Goal: Task Accomplishment & Management: Manage account settings

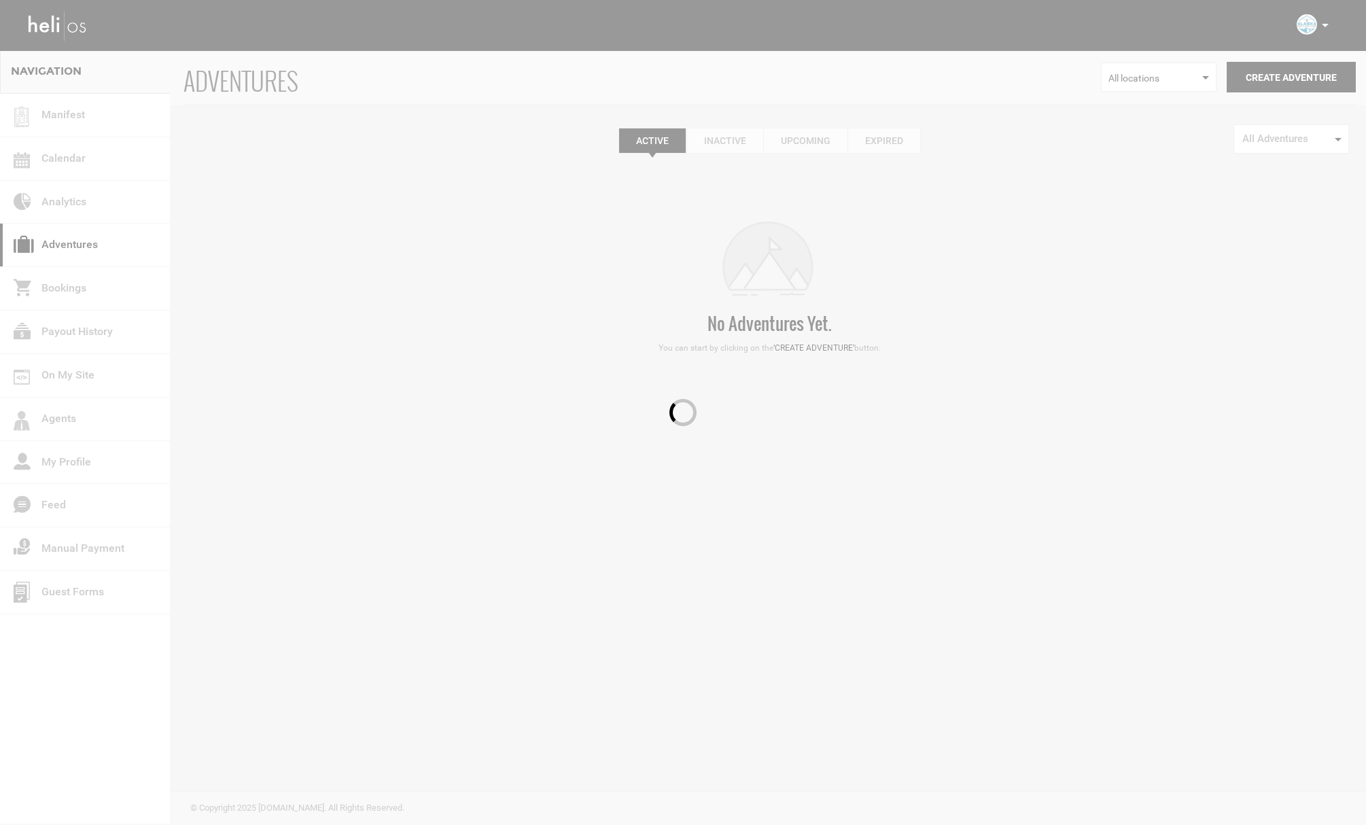
click at [96, 163] on div at bounding box center [683, 412] width 1366 height 825
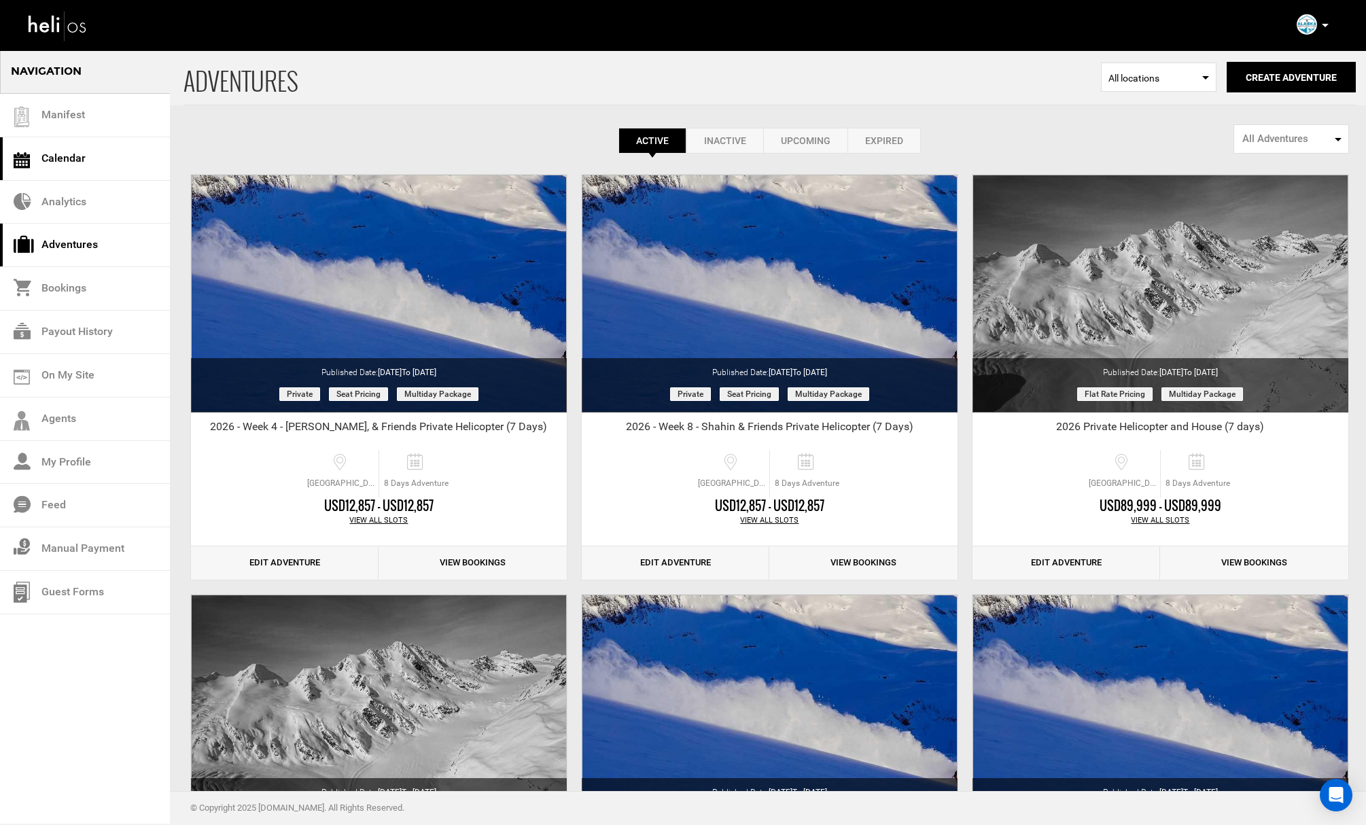
click at [82, 162] on link "Calendar" at bounding box center [85, 159] width 170 height 44
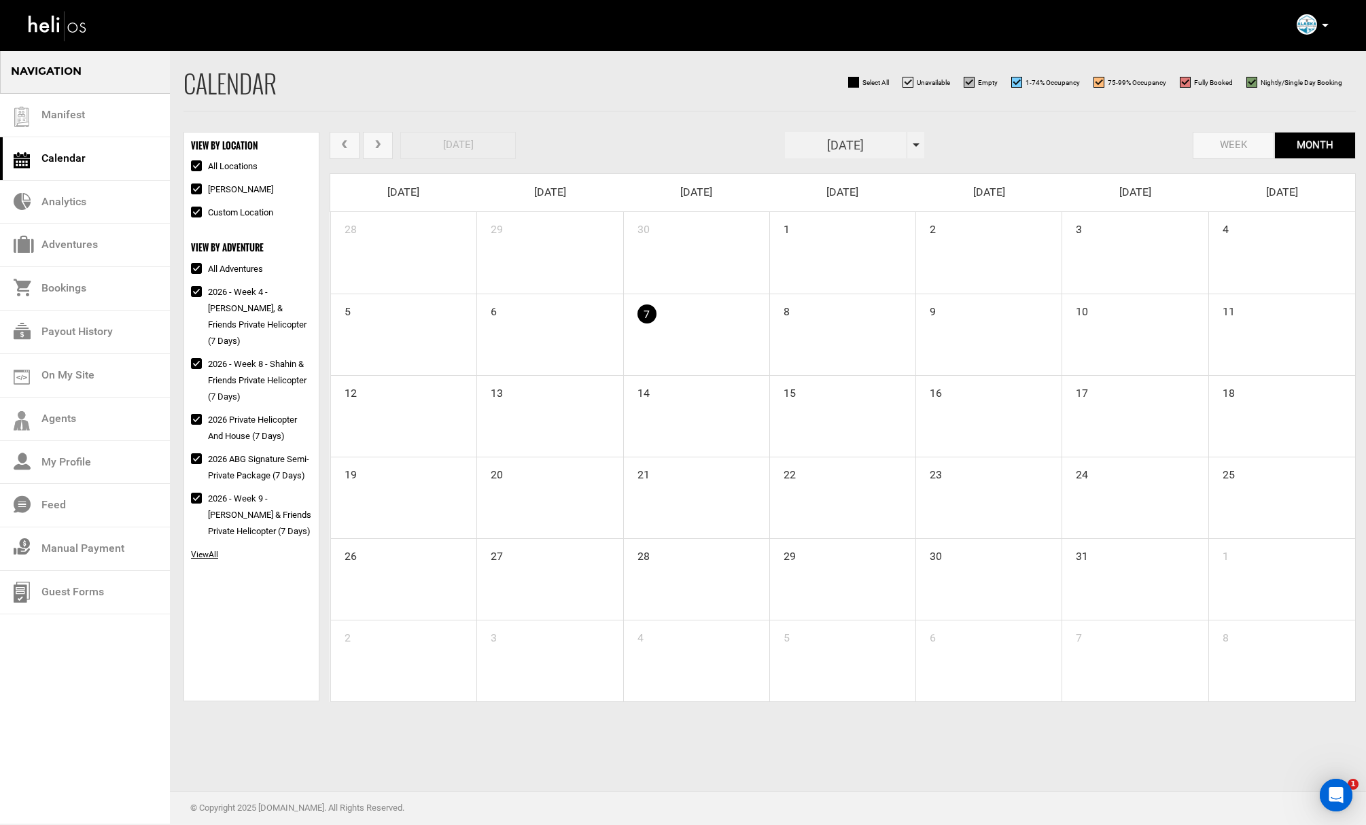
click at [925, 143] on div "[DATE] week month [DATE]" at bounding box center [843, 147] width 1026 height 31
click at [918, 144] on span at bounding box center [916, 144] width 7 height 3
click at [920, 172] on th "»" at bounding box center [918, 173] width 20 height 20
click at [850, 207] on span "Feb" at bounding box center [841, 206] width 31 height 37
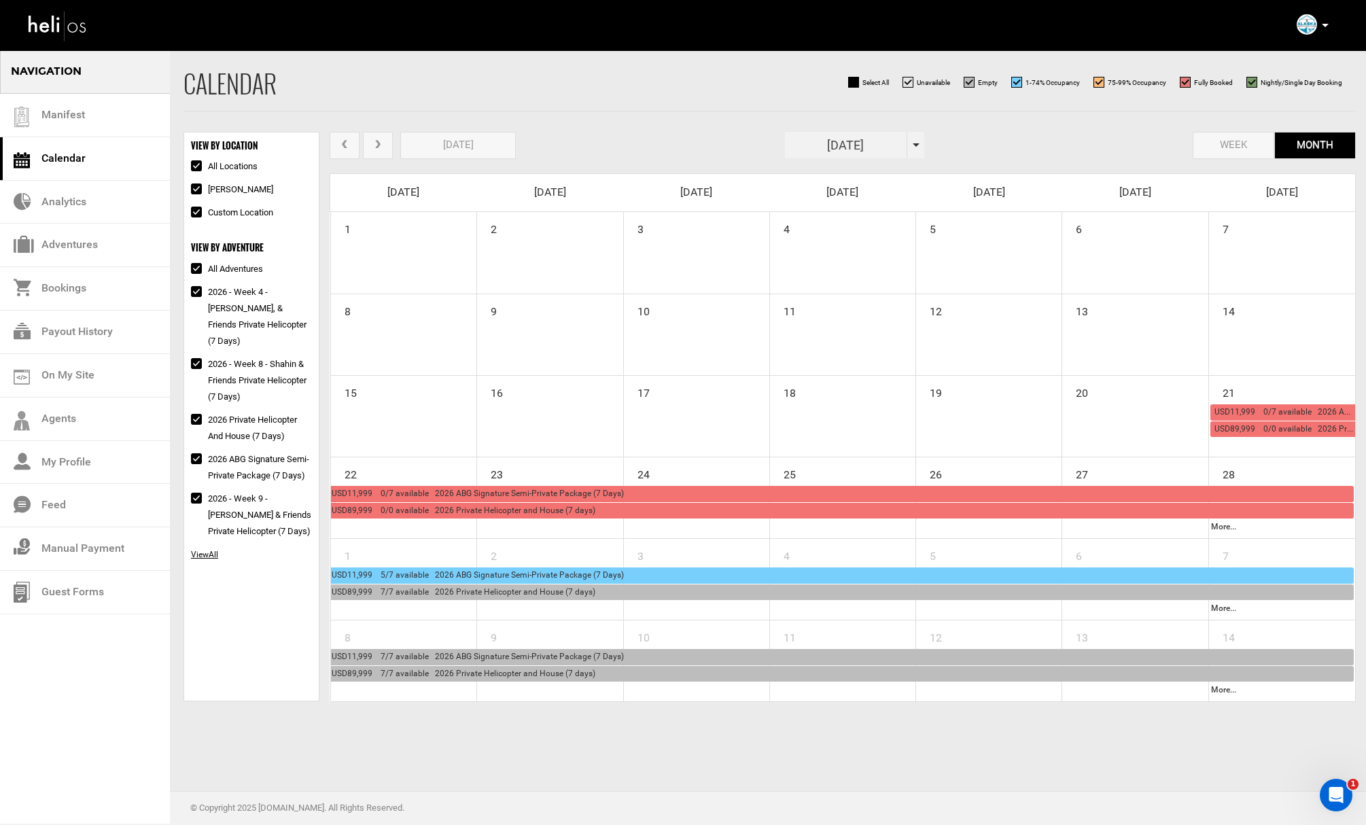
click at [537, 574] on span "USD11,999 5/7 available 2026 ABG Signature Semi-Private Package (7 Days)" at bounding box center [478, 575] width 292 height 10
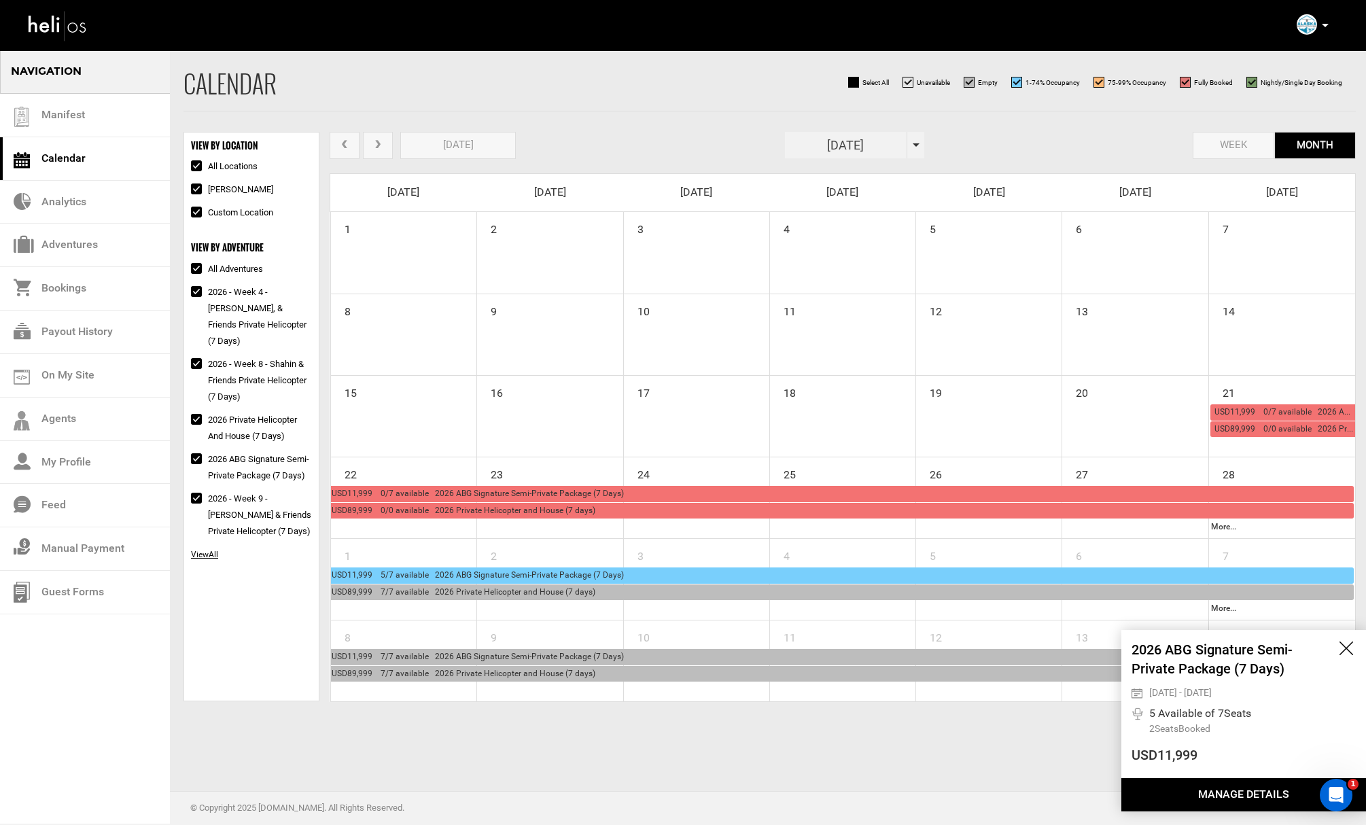
click at [1180, 788] on button "Manage Details" at bounding box center [1244, 794] width 245 height 33
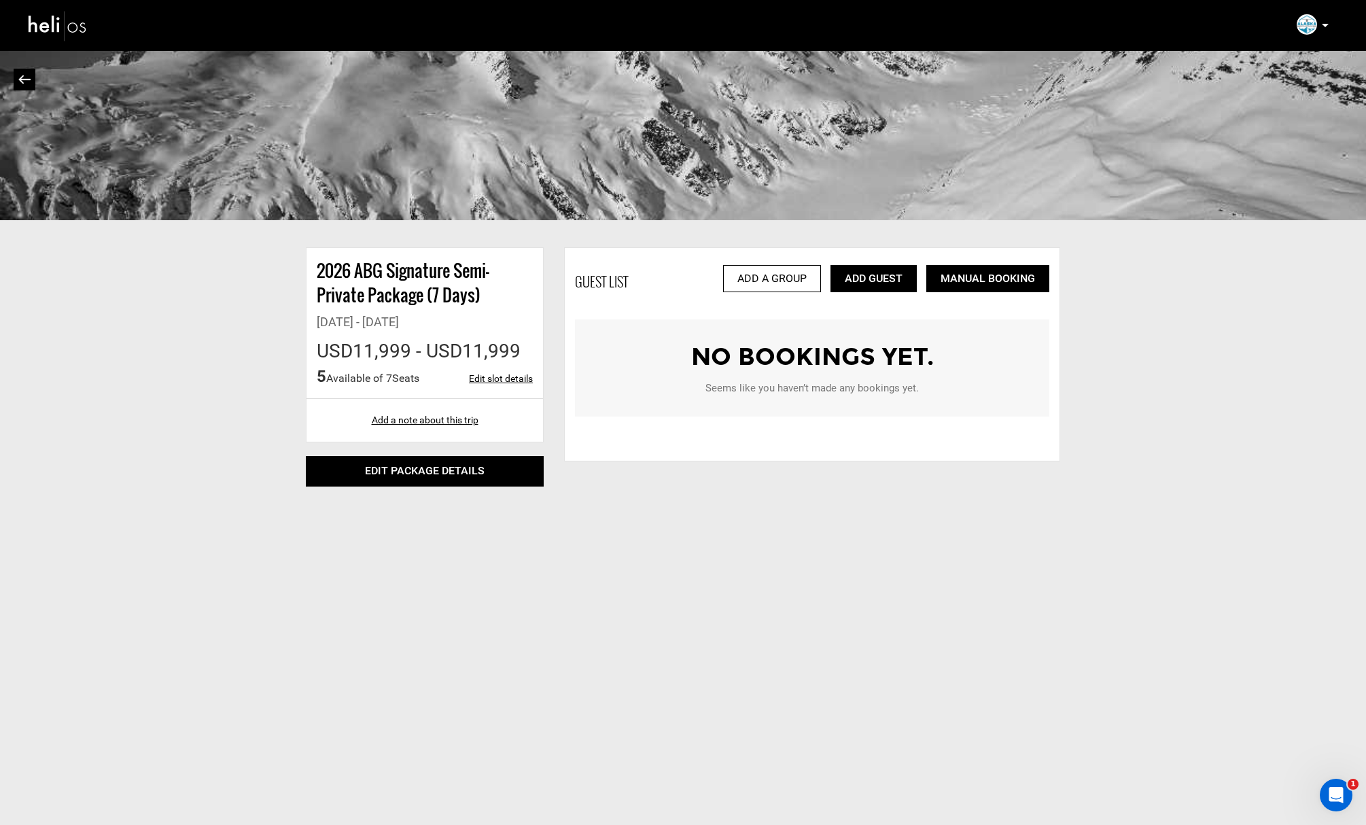
click at [884, 279] on link "Add Guest" at bounding box center [874, 278] width 86 height 27
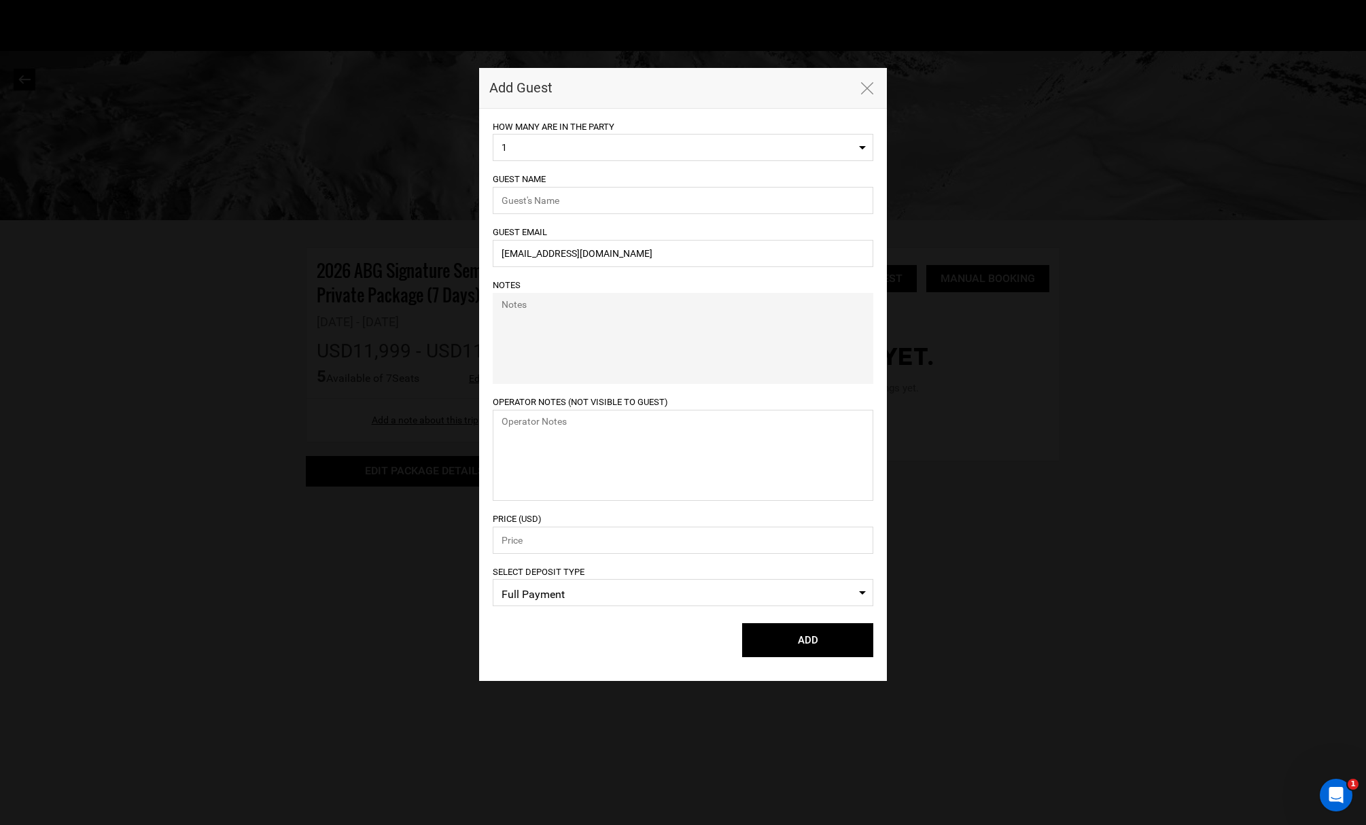
click at [554, 238] on div "Guest Email [EMAIL_ADDRESS][DOMAIN_NAME]" at bounding box center [683, 245] width 381 height 43
click at [553, 251] on input "[EMAIL_ADDRESS][DOMAIN_NAME]" at bounding box center [683, 253] width 381 height 27
paste input "[EMAIL_ADDRESS]"
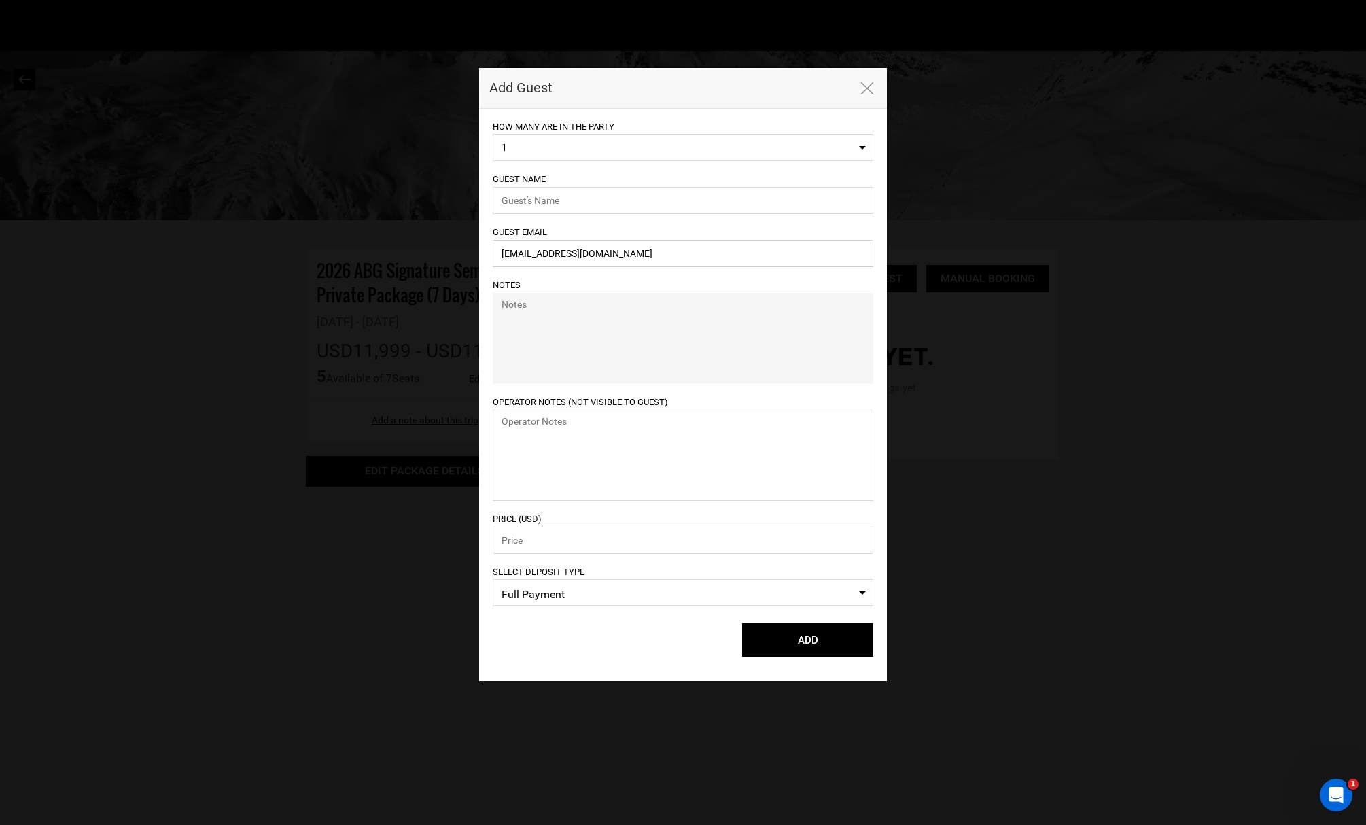
type input "[EMAIL_ADDRESS][DOMAIN_NAME]"
click at [543, 205] on input "text" at bounding box center [683, 200] width 381 height 27
paste input "[PERSON_NAME]"
type input "[PERSON_NAME]"
click at [524, 539] on input "number" at bounding box center [683, 540] width 381 height 27
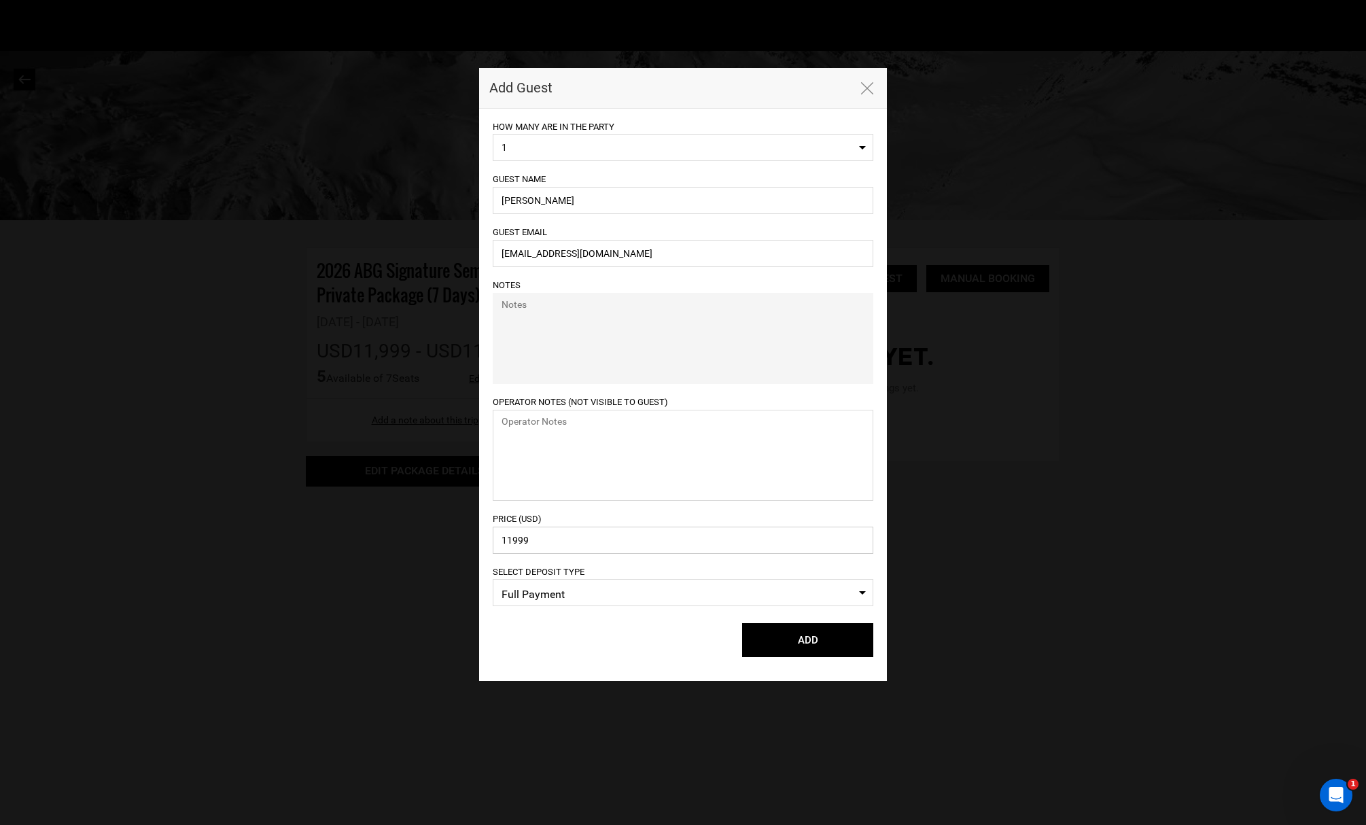
type input "11999"
click at [524, 590] on span "Full Payment" at bounding box center [683, 595] width 363 height 20
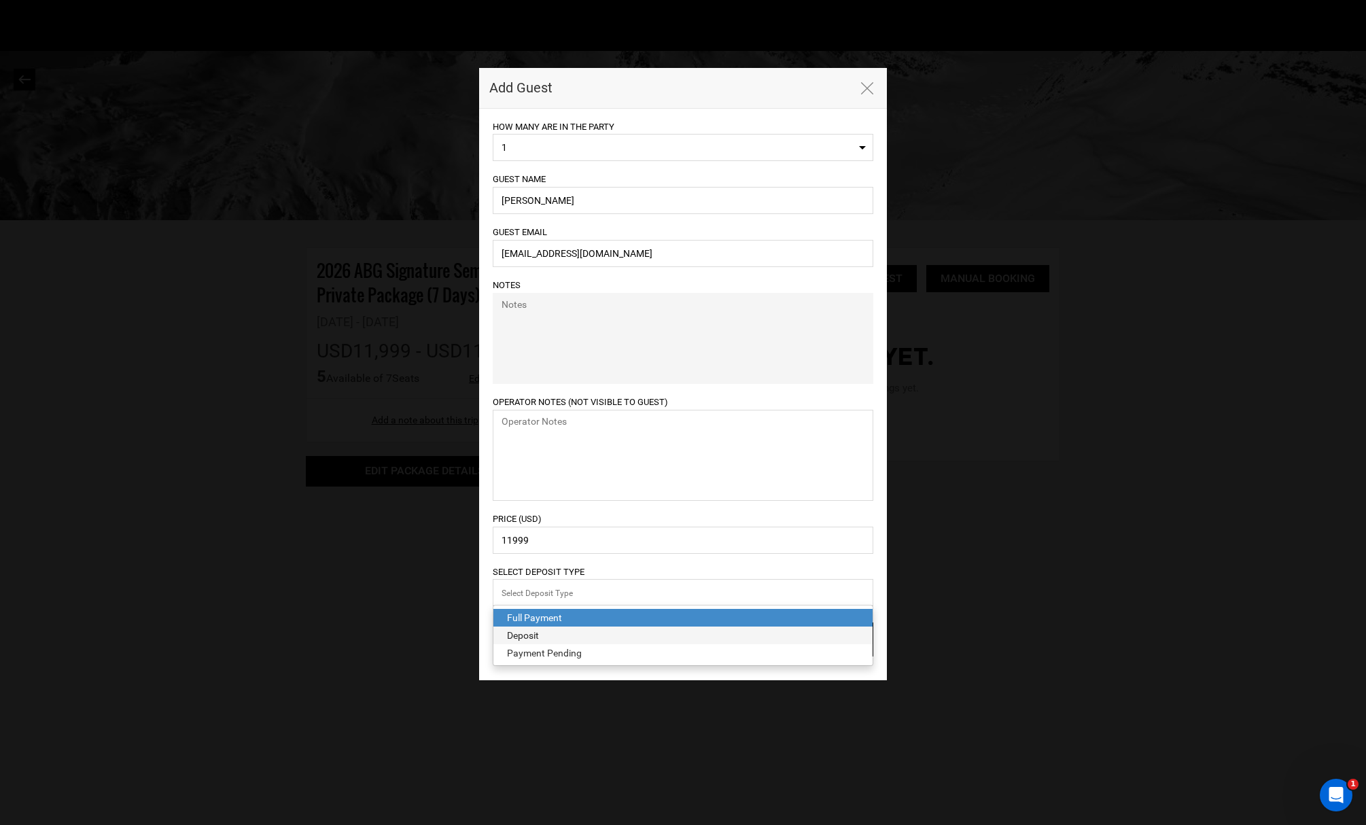
click at [532, 636] on div "Deposit" at bounding box center [683, 636] width 352 height 14
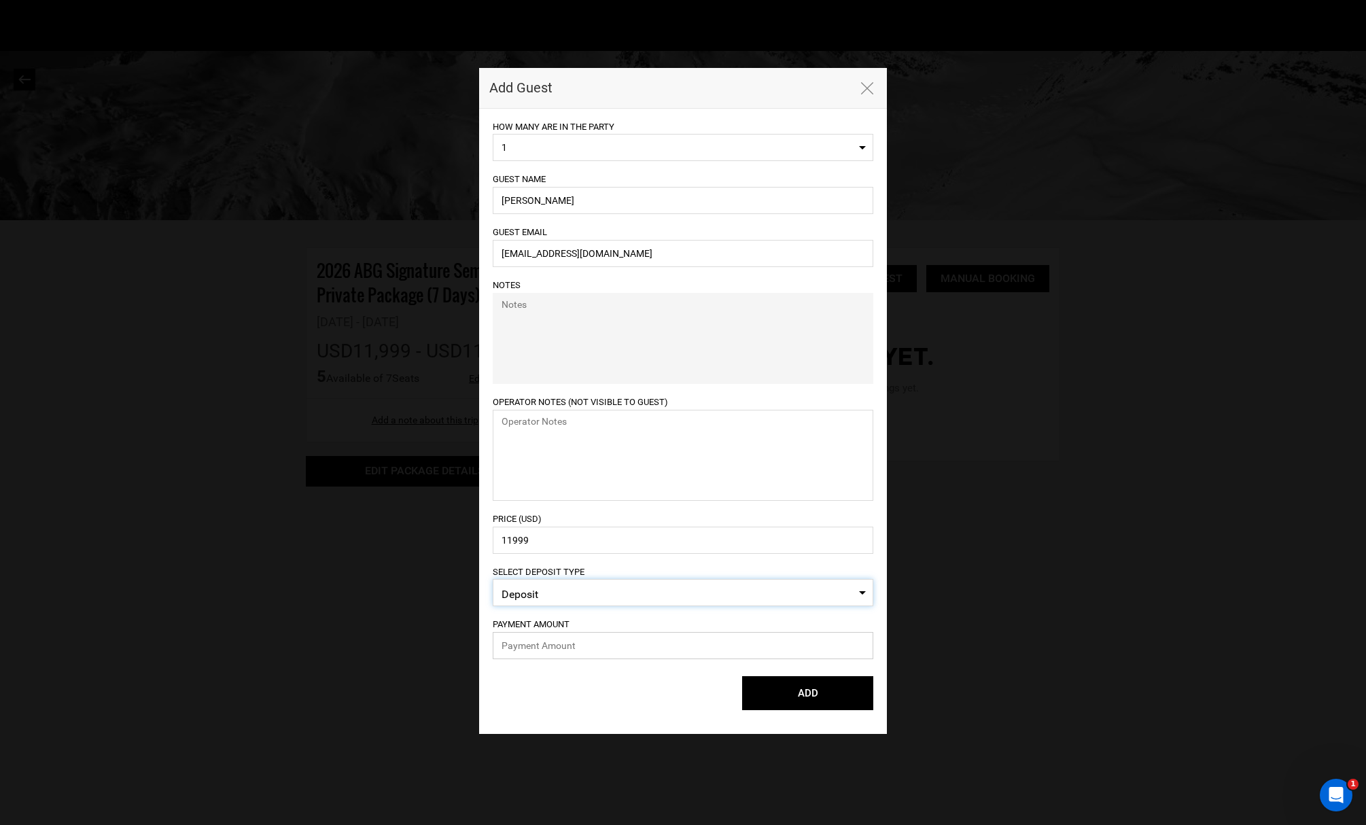
click at [532, 644] on input "text" at bounding box center [683, 645] width 381 height 27
type input "2999.75"
click at [782, 696] on button "ADD" at bounding box center [807, 693] width 131 height 34
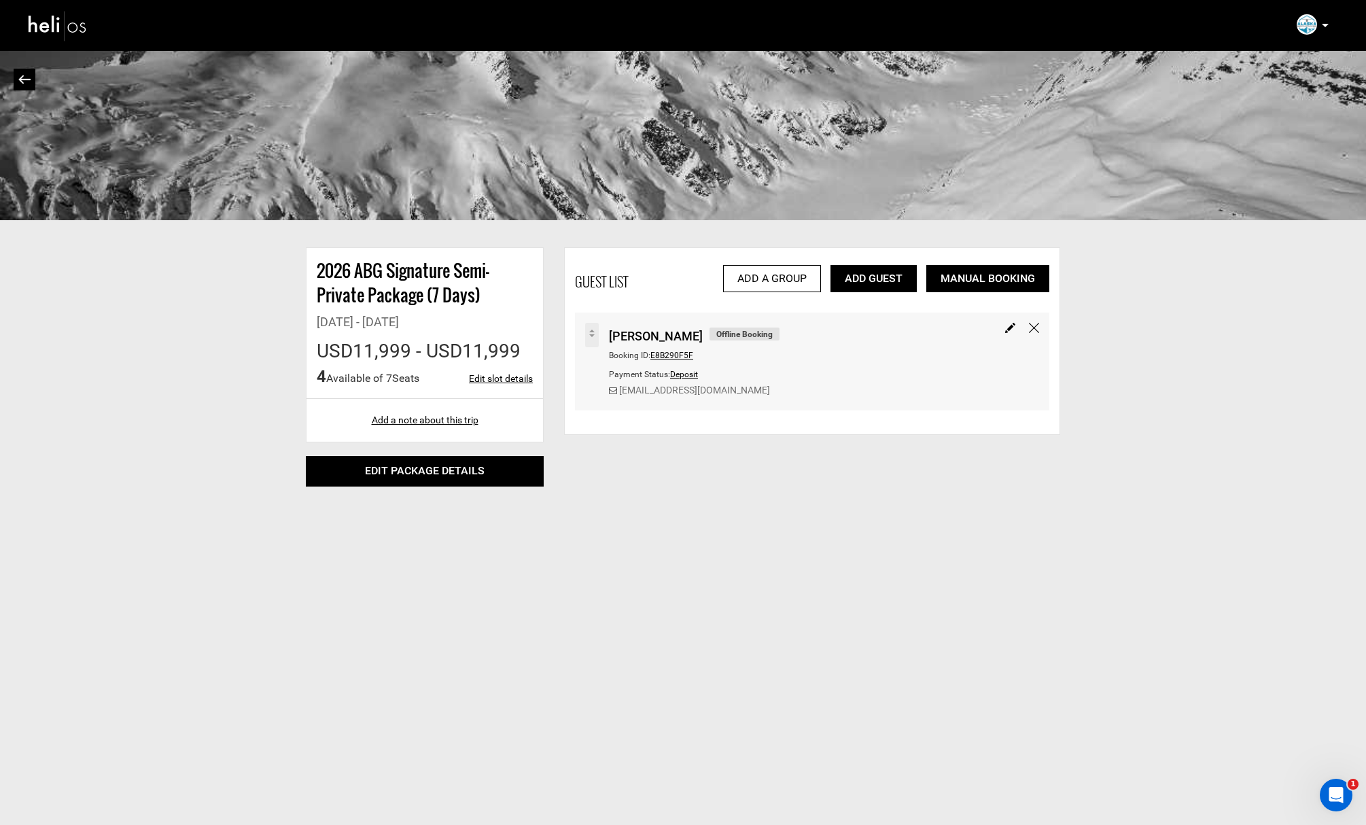
click at [870, 282] on link "Add Guest" at bounding box center [874, 278] width 86 height 27
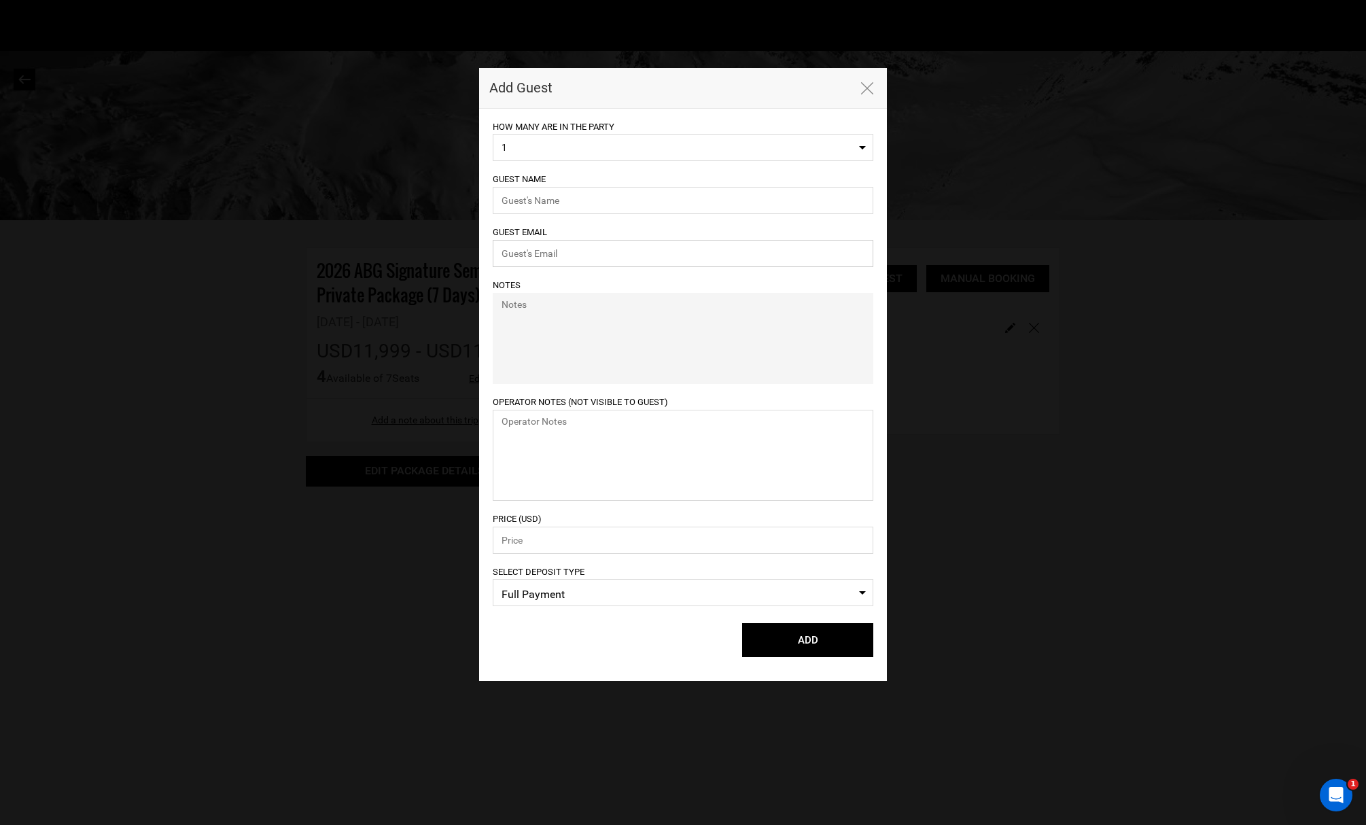
type input "[EMAIL_ADDRESS][DOMAIN_NAME]"
click at [537, 192] on input "text" at bounding box center [683, 200] width 381 height 27
paste input "[PERSON_NAME]"
type input "[PERSON_NAME]"
click at [527, 258] on input "[EMAIL_ADDRESS][DOMAIN_NAME]" at bounding box center [683, 253] width 381 height 27
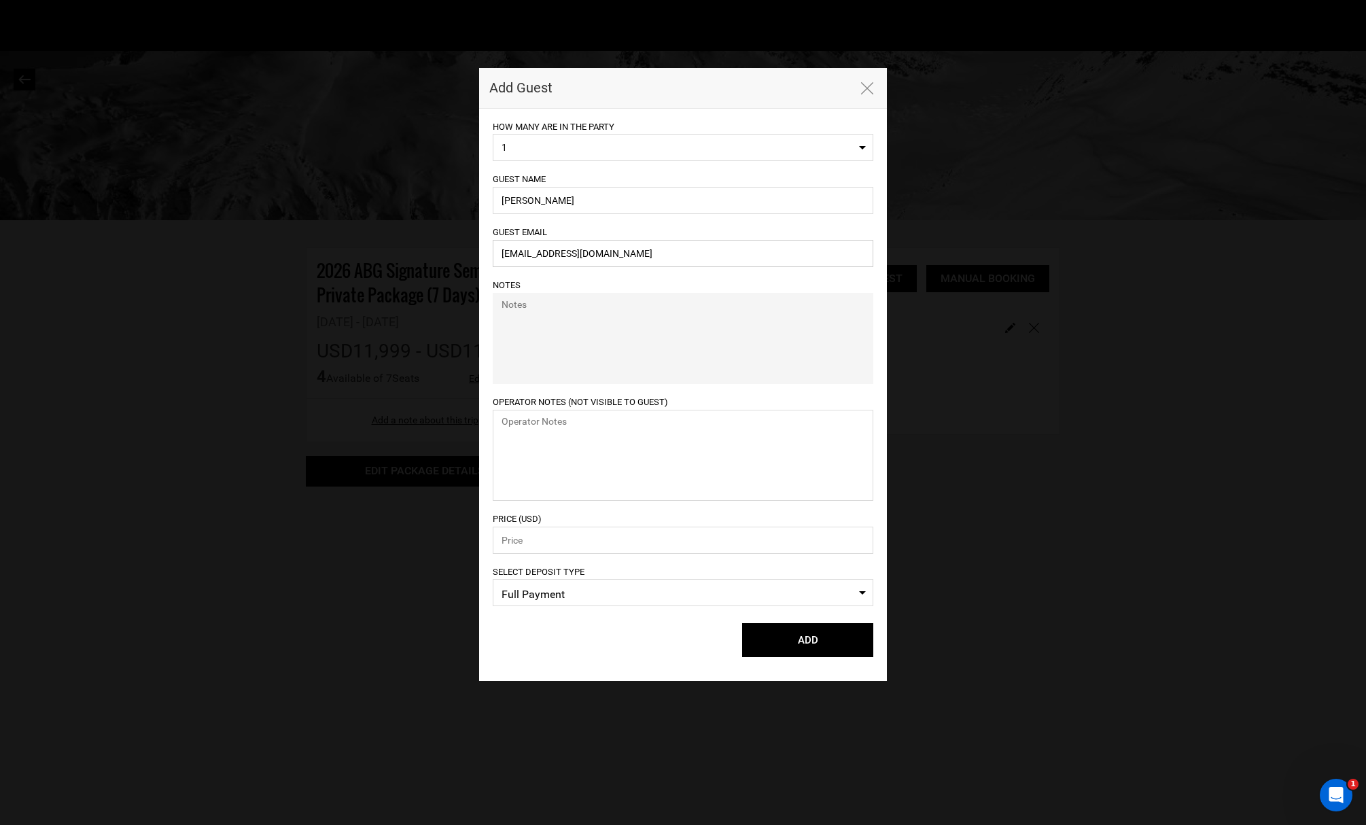
click at [527, 258] on input "[EMAIL_ADDRESS][DOMAIN_NAME]" at bounding box center [683, 253] width 381 height 27
paste input "[EMAIL_ADDRESS]"
type input "[EMAIL_ADDRESS][DOMAIN_NAME]"
click at [638, 236] on div "Guest Email [EMAIL_ADDRESS][DOMAIN_NAME]" at bounding box center [683, 245] width 381 height 43
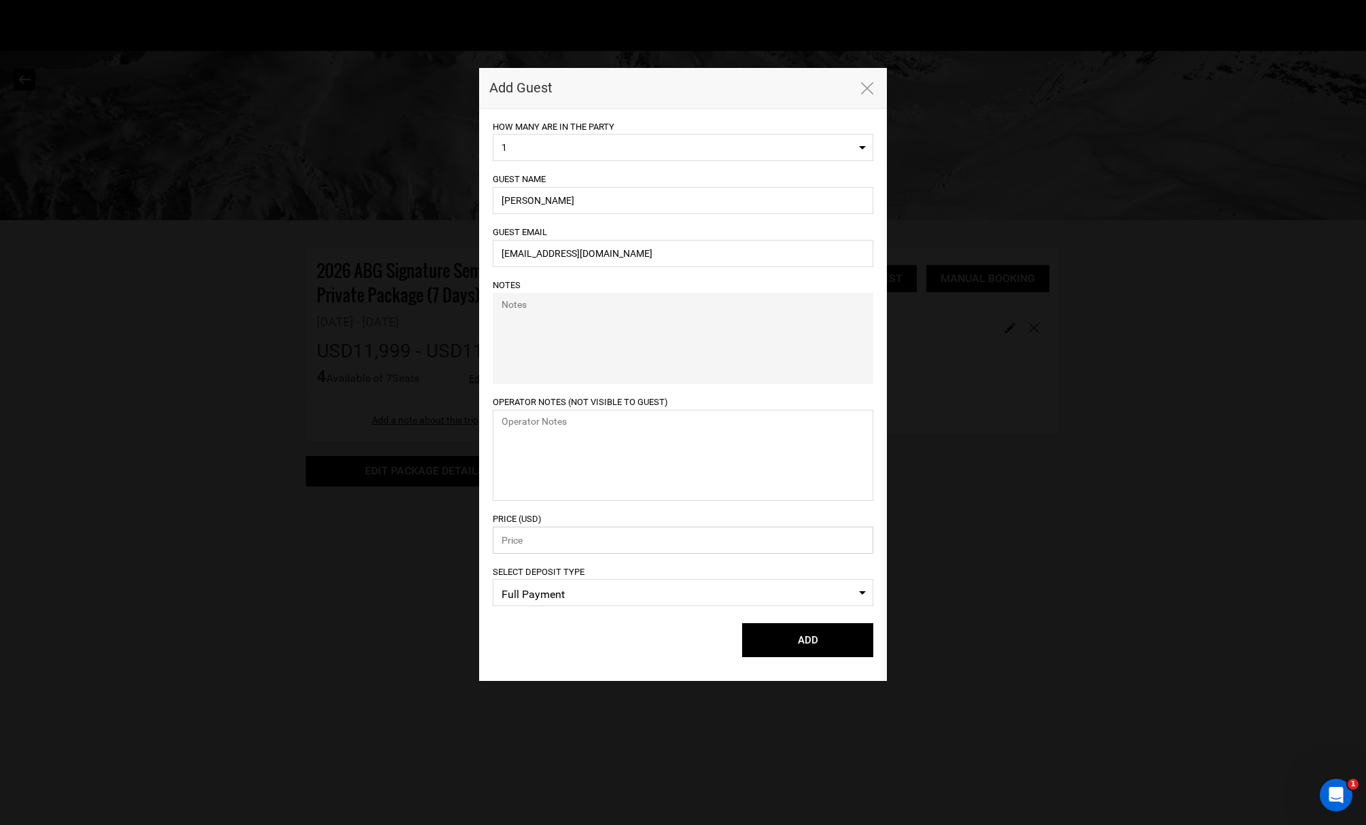
click at [508, 532] on input "number" at bounding box center [683, 540] width 381 height 27
type input "11999"
click at [545, 593] on span "Full Payment" at bounding box center [683, 595] width 363 height 20
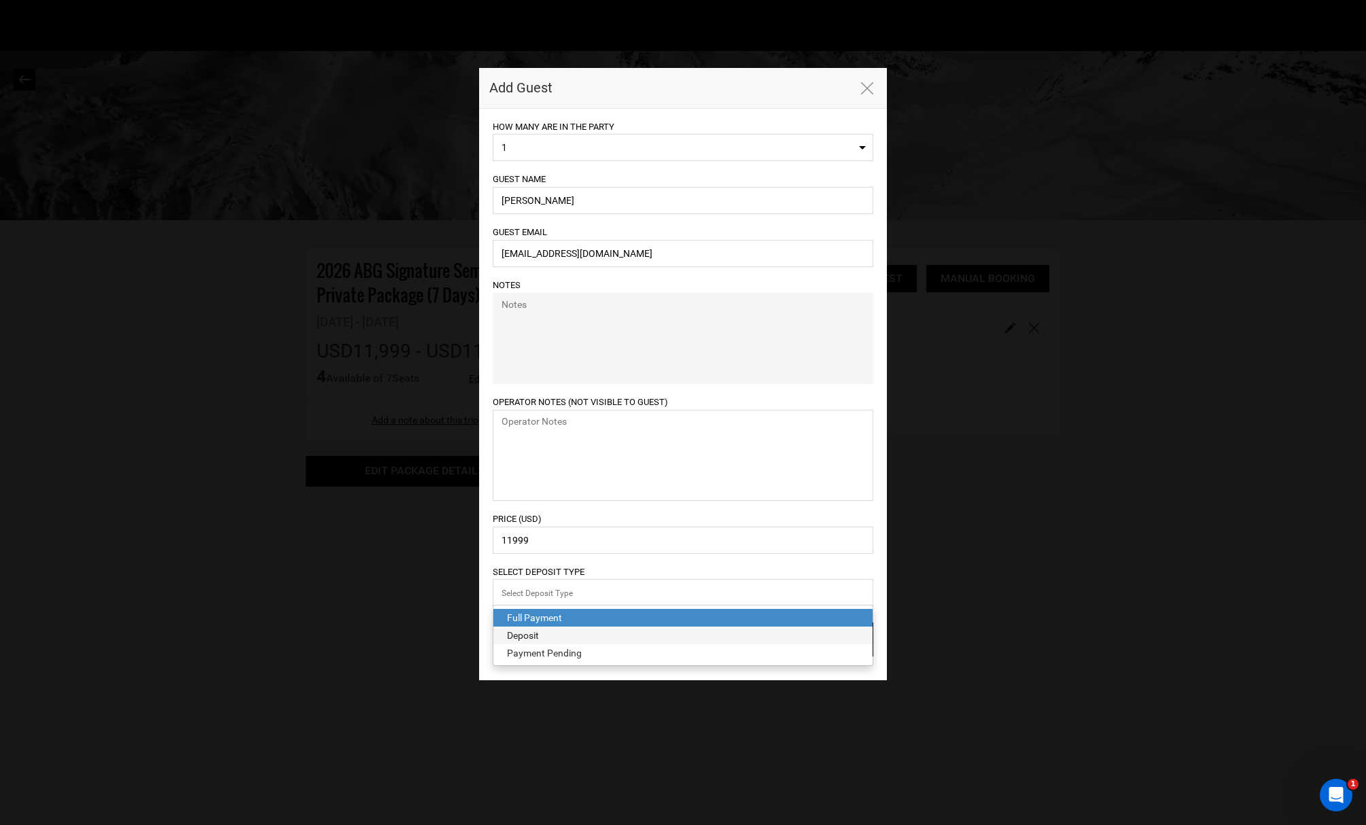
click at [542, 629] on div "Deposit" at bounding box center [683, 636] width 352 height 14
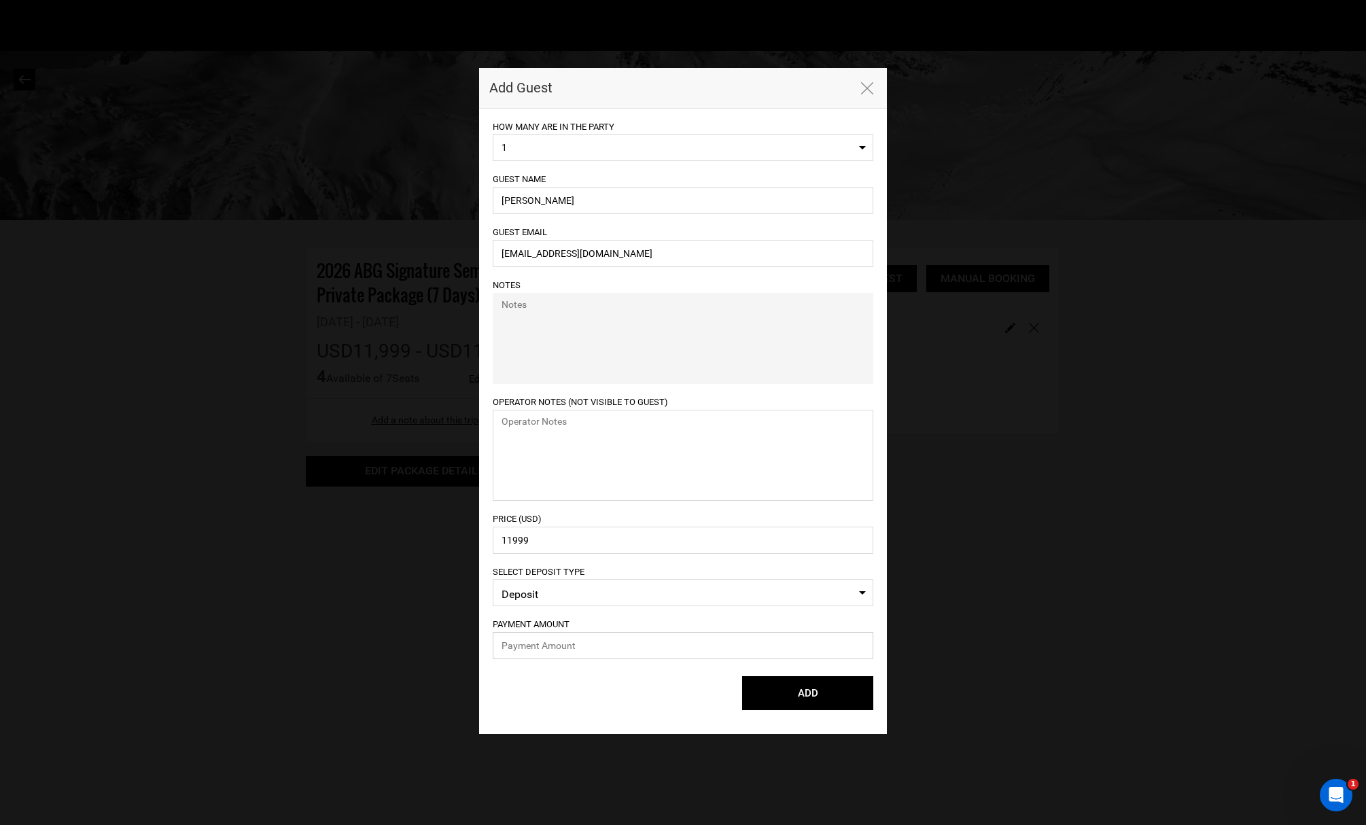
click at [540, 638] on input "text" at bounding box center [683, 645] width 381 height 27
type input "2999.75"
click at [795, 691] on button "ADD" at bounding box center [807, 693] width 131 height 34
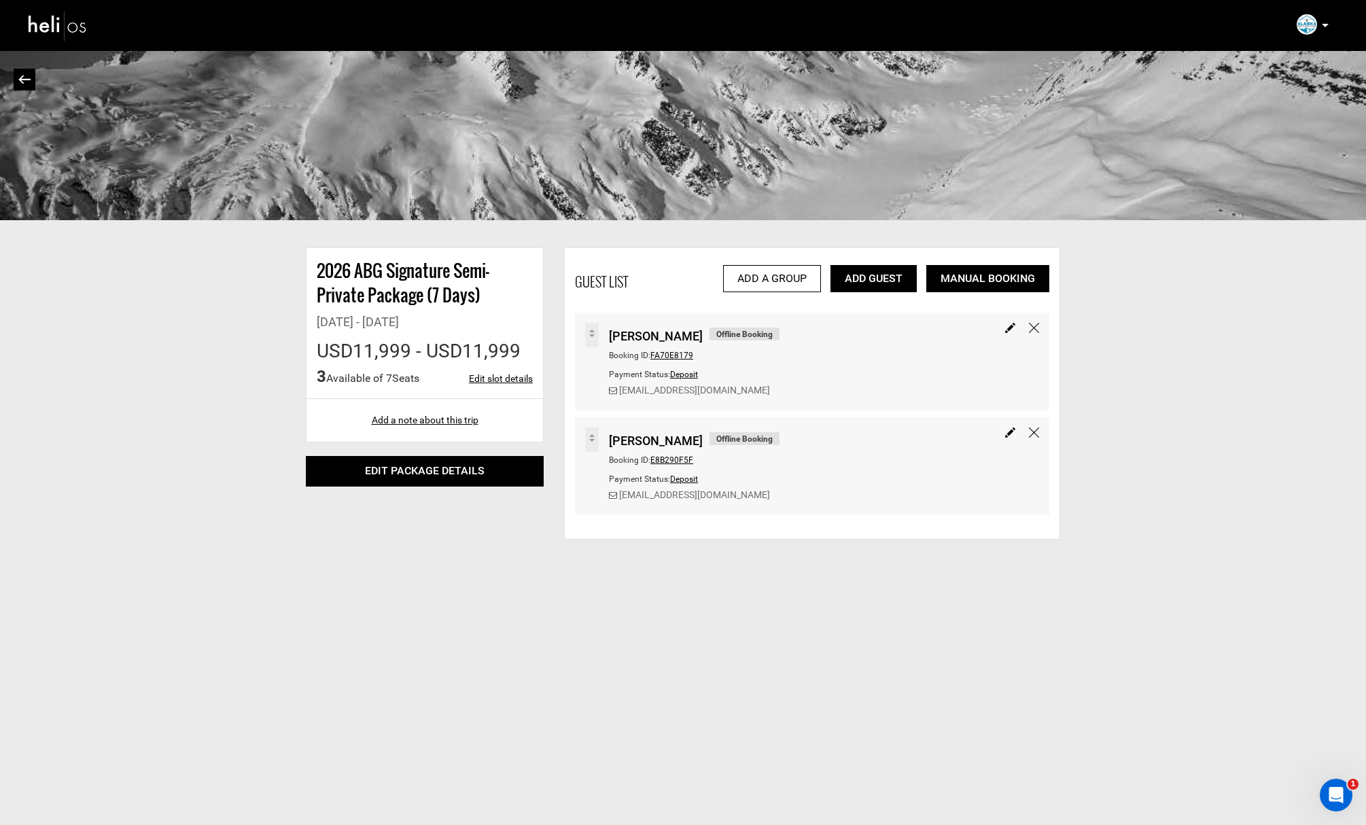
click at [496, 381] on link "Edit slot details" at bounding box center [501, 379] width 64 height 14
type input "[DATE]"
type input "10"
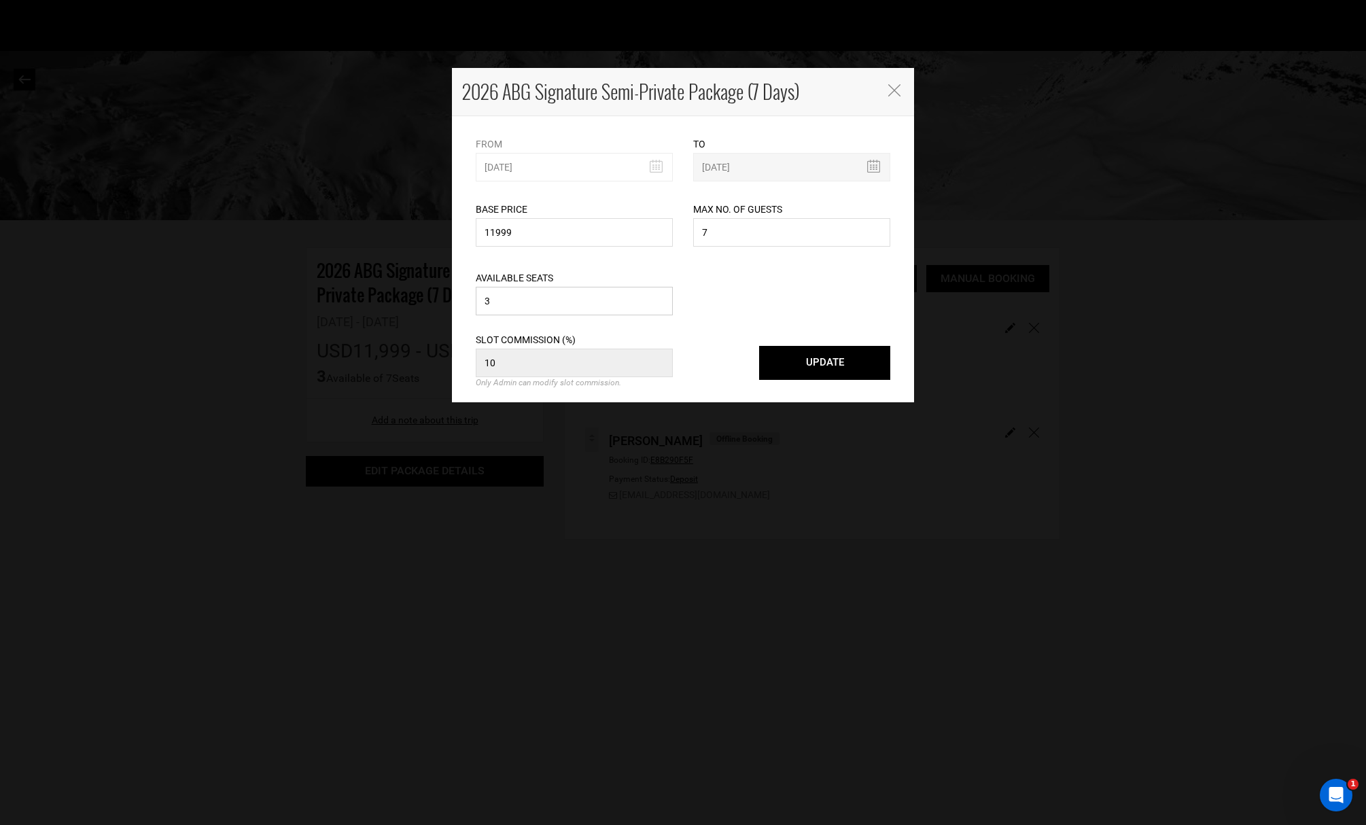
drag, startPoint x: 494, startPoint y: 298, endPoint x: 461, endPoint y: 300, distance: 33.3
click at [461, 300] on div "From [DATE] Please select start date. Start date already exists, please select …" at bounding box center [683, 259] width 462 height 286
type input "5"
click at [837, 363] on button "UPDATE" at bounding box center [824, 363] width 131 height 34
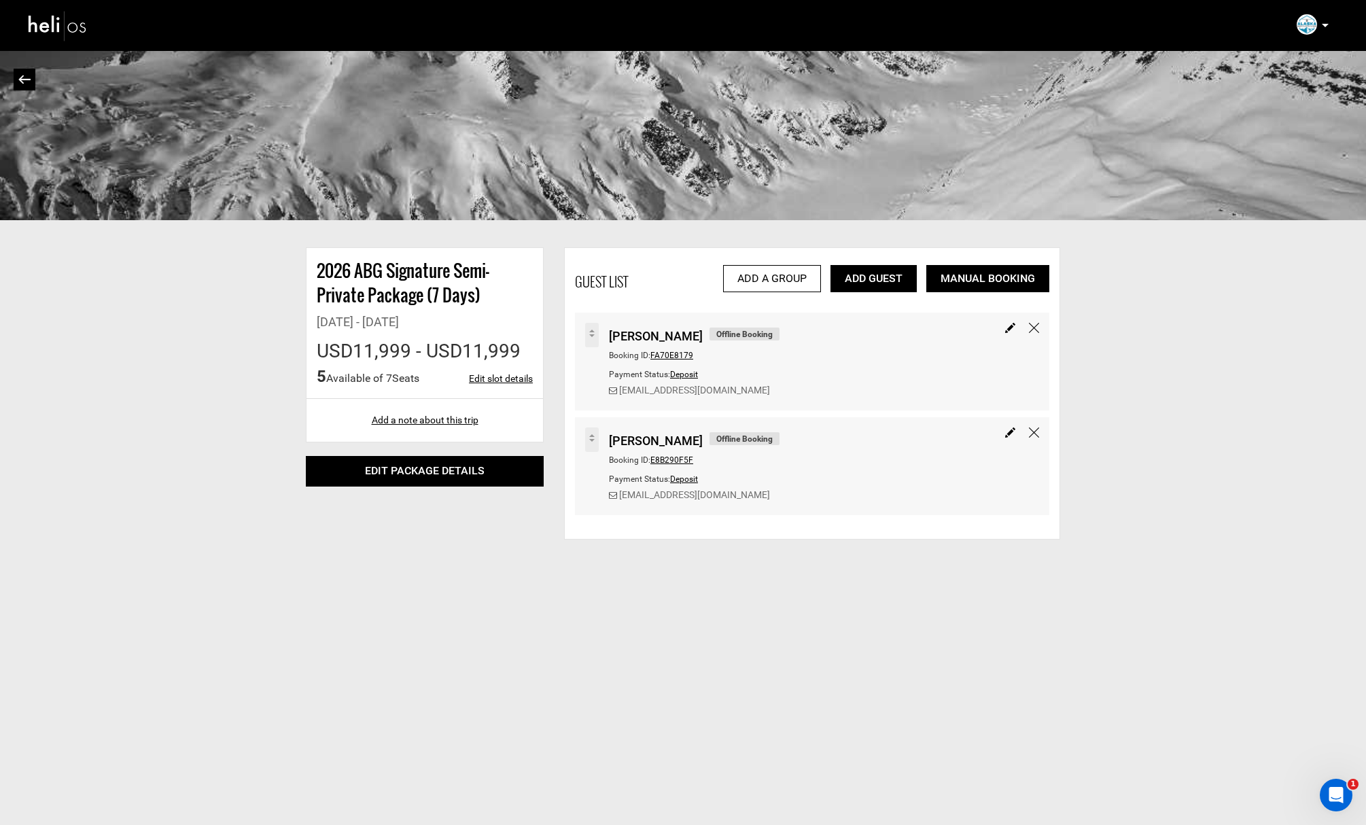
click at [675, 353] on span "FA70E8179" at bounding box center [672, 356] width 43 height 10
click at [685, 357] on span "FA70E8179" at bounding box center [672, 356] width 43 height 10
click at [674, 455] on span "E8B290F5F" at bounding box center [672, 460] width 43 height 10
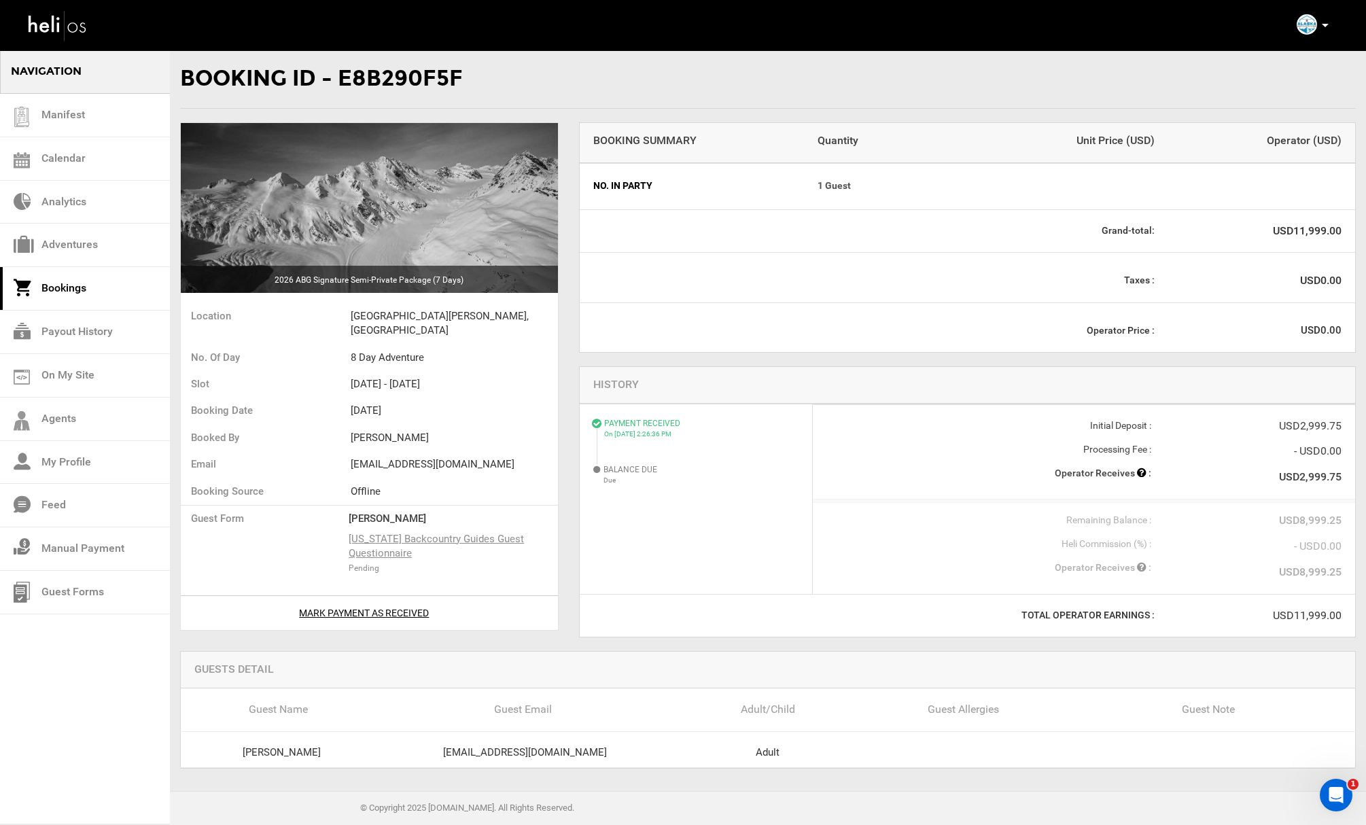
click at [941, 71] on div "Booking ID - E8B290F5F" at bounding box center [768, 79] width 1176 height 59
